Goal: Information Seeking & Learning: Learn about a topic

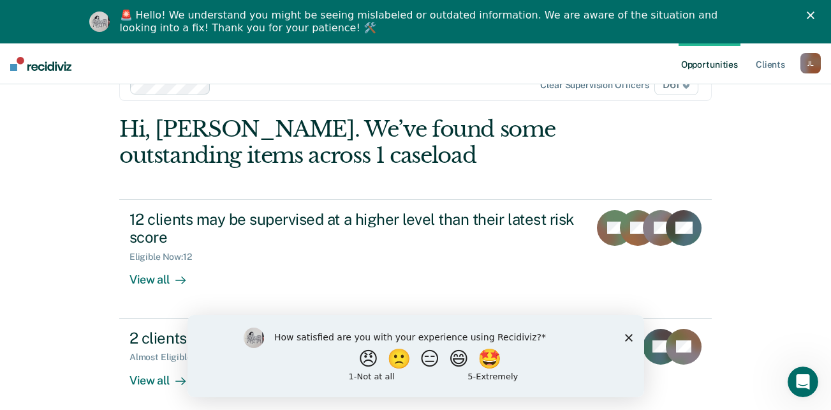
scroll to position [45, 0]
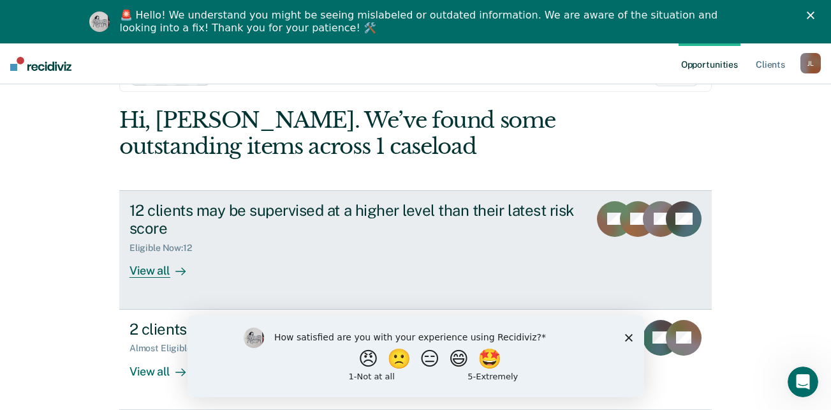
click at [154, 273] on div "View all" at bounding box center [165, 265] width 71 height 25
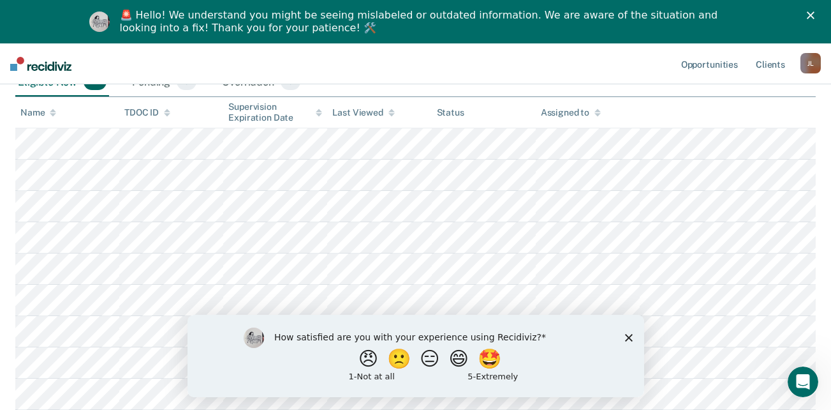
scroll to position [255, 0]
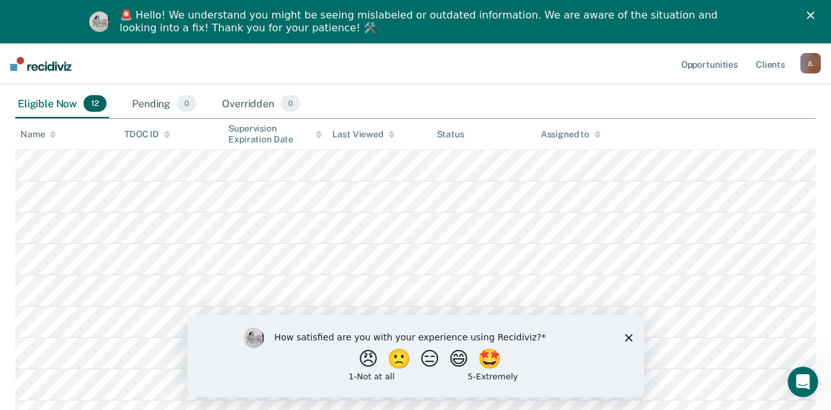
click at [629, 338] on polygon "Close survey" at bounding box center [629, 337] width 8 height 8
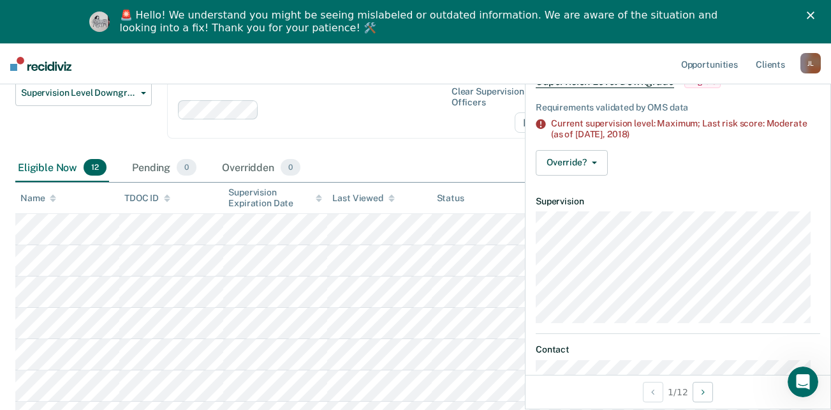
scroll to position [0, 0]
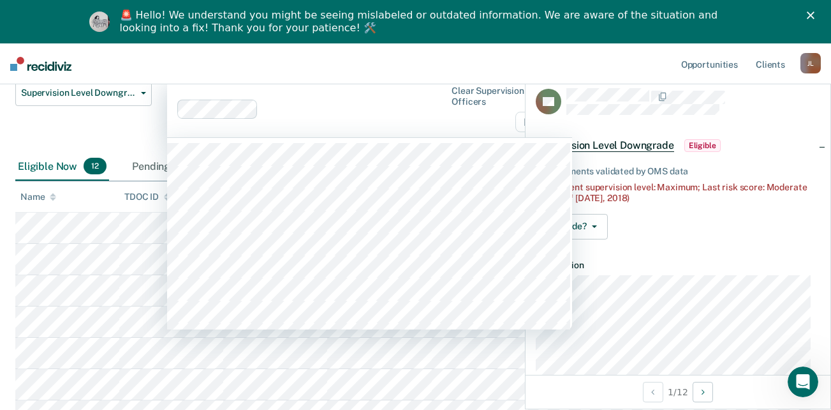
click at [371, 119] on div "Clear supervision officers D61" at bounding box center [369, 108] width 405 height 57
click at [298, 63] on nav "Opportunities Client s [PERSON_NAME] [PERSON_NAME] Profile How it works Log Out" at bounding box center [415, 63] width 831 height 41
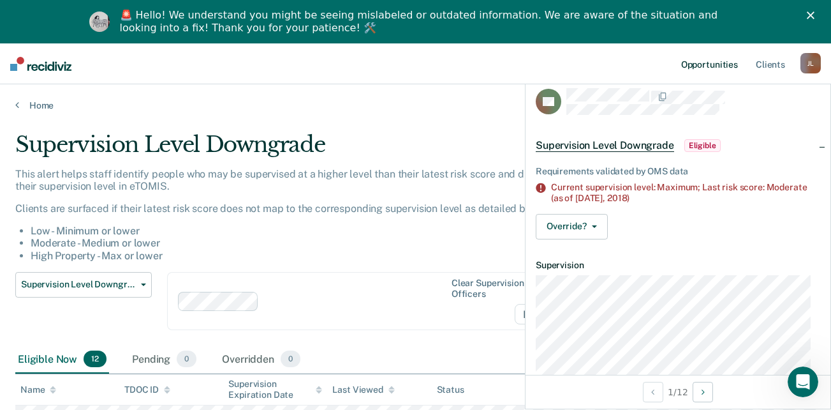
click at [697, 64] on link "Opportunities" at bounding box center [710, 63] width 62 height 41
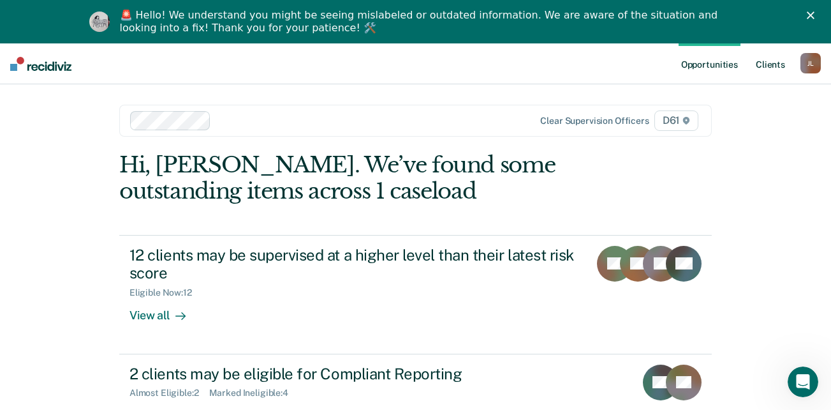
click at [767, 65] on link "Client s" at bounding box center [771, 63] width 34 height 41
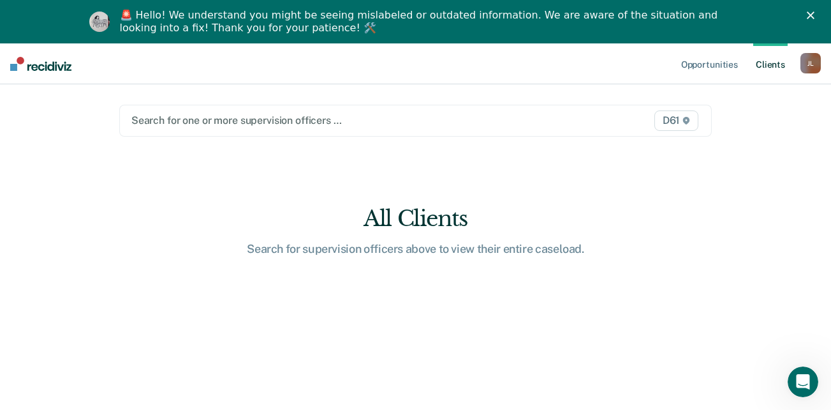
click at [565, 122] on div "D61" at bounding box center [616, 120] width 172 height 20
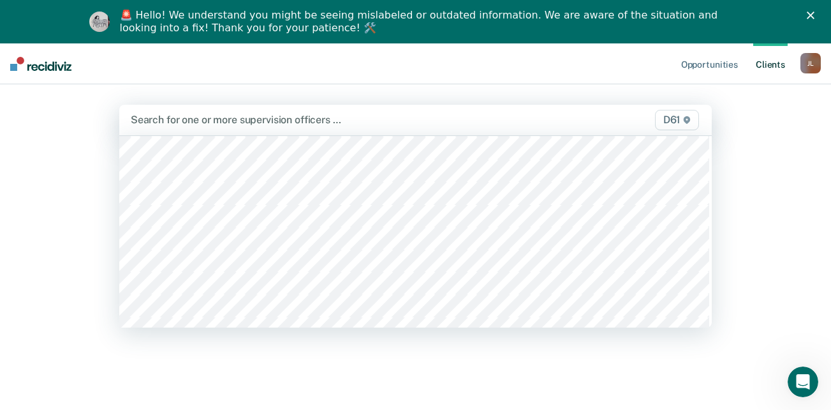
scroll to position [383, 0]
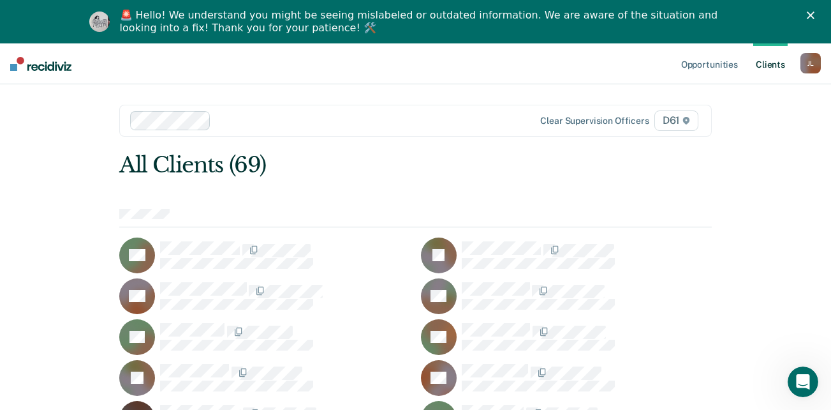
click at [815, 11] on icon "Close" at bounding box center [811, 15] width 8 height 8
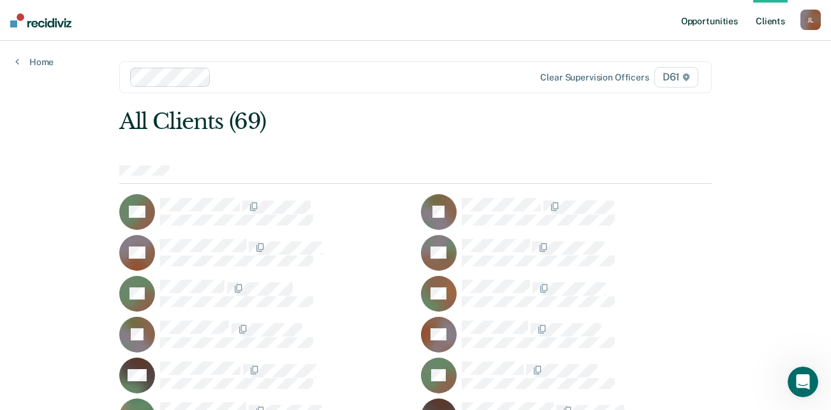
click at [710, 22] on link "Opportunities" at bounding box center [710, 20] width 62 height 41
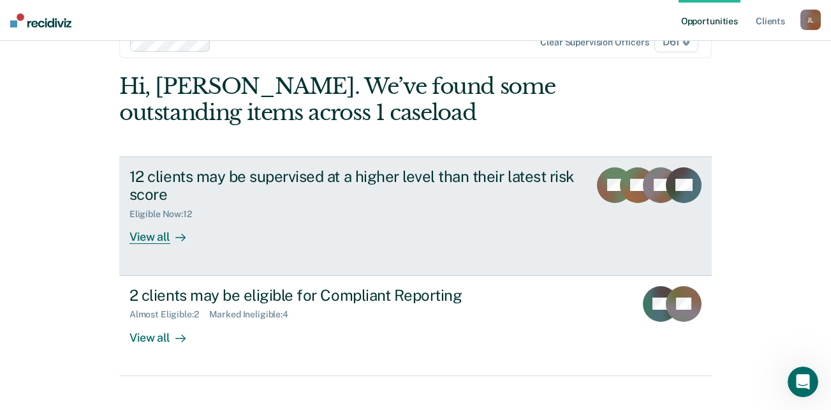
scroll to position [52, 0]
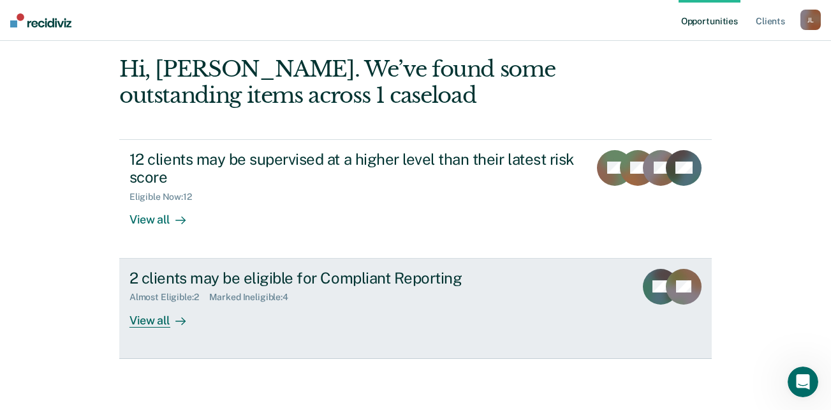
click at [141, 319] on div "View all" at bounding box center [165, 314] width 71 height 25
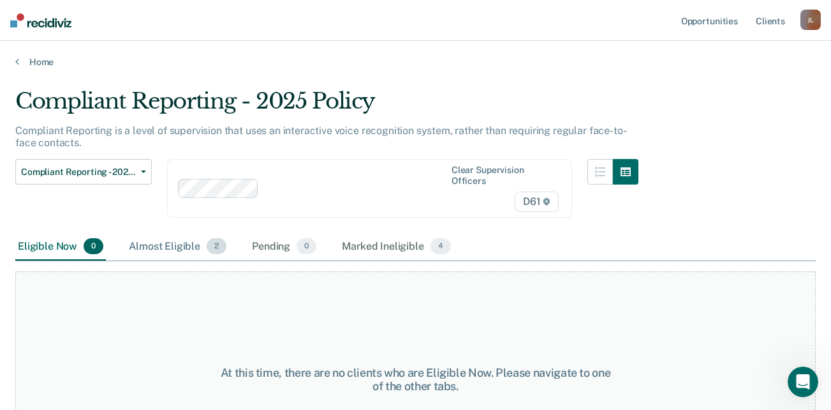
click at [179, 247] on div "Almost Eligible 2" at bounding box center [177, 247] width 103 height 28
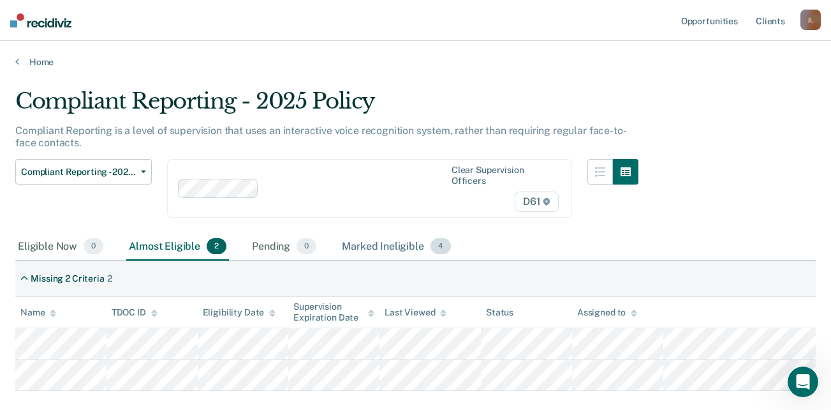
click at [394, 245] on div "Marked Ineligible 4" at bounding box center [396, 247] width 114 height 28
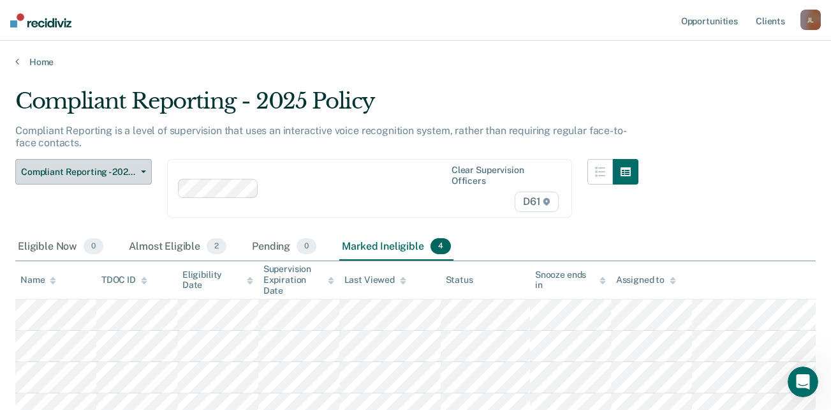
click at [143, 175] on button "Compliant Reporting - 2025 Policy" at bounding box center [83, 172] width 137 height 26
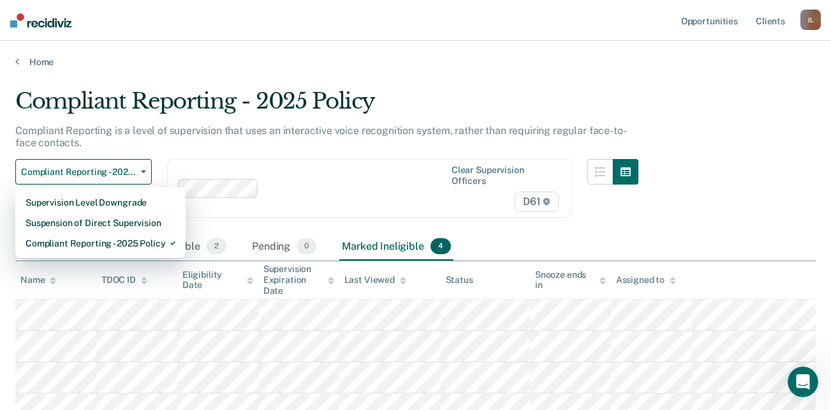
click at [311, 158] on div "Compliant Reporting is a level of supervision that uses an interactive voice re…" at bounding box center [326, 141] width 623 height 34
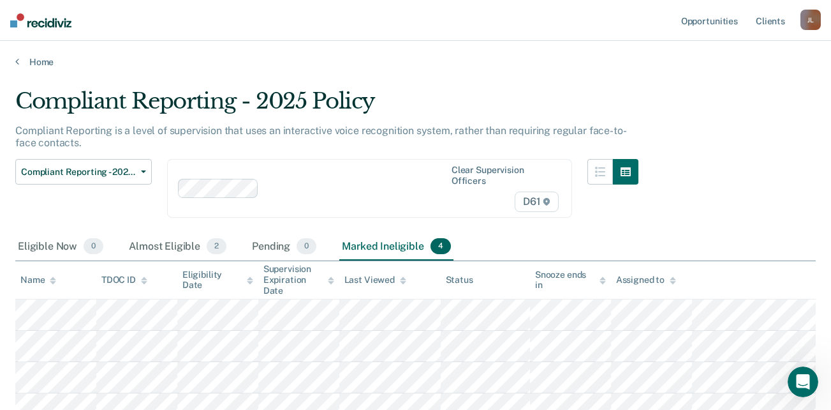
scroll to position [107, 0]
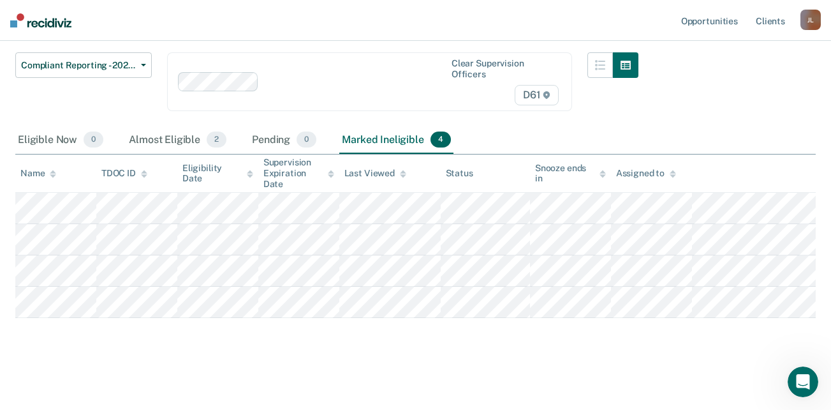
click at [540, 382] on main "Compliant Reporting - 2025 Policy Compliant Reporting is a level of supervision…" at bounding box center [415, 183] width 831 height 445
click at [710, 18] on link "Opportunities" at bounding box center [710, 20] width 62 height 41
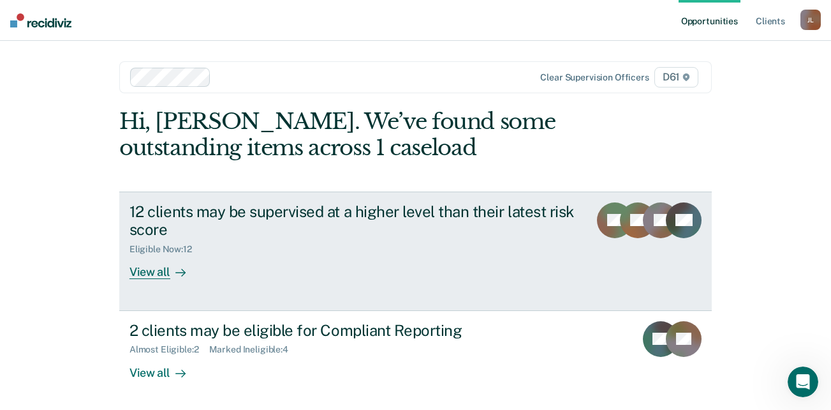
click at [138, 276] on div "View all" at bounding box center [165, 267] width 71 height 25
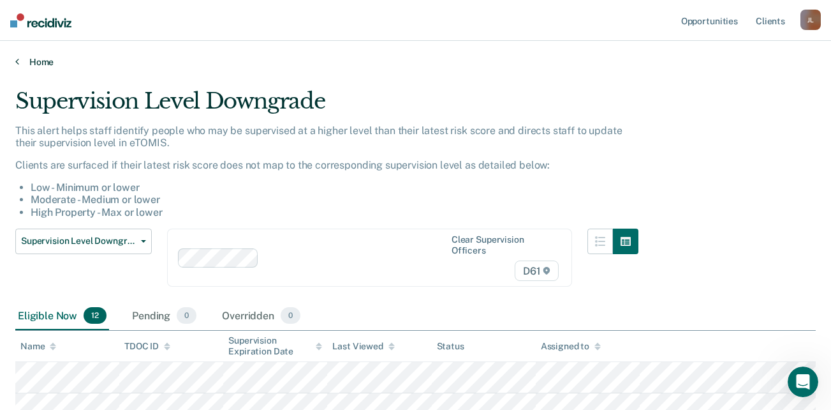
click at [39, 63] on link "Home" at bounding box center [415, 61] width 801 height 11
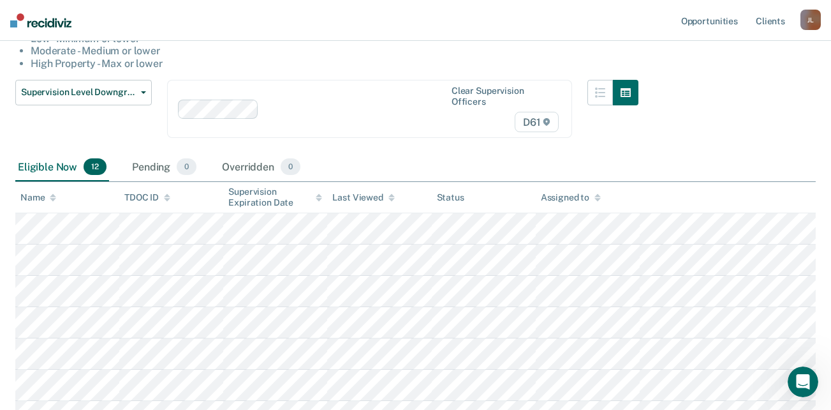
scroll to position [191, 0]
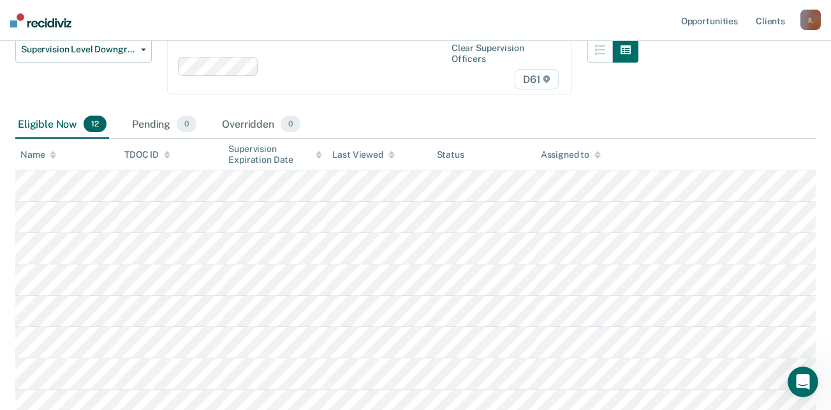
click at [655, 102] on div "Supervision Level Downgrade This alert helps staff identify people who may be s…" at bounding box center [415, 219] width 801 height 645
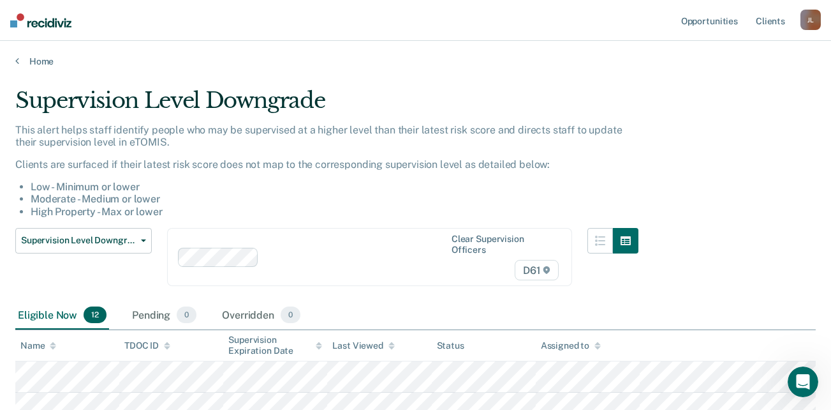
scroll to position [0, 0]
